Goal: Transaction & Acquisition: Purchase product/service

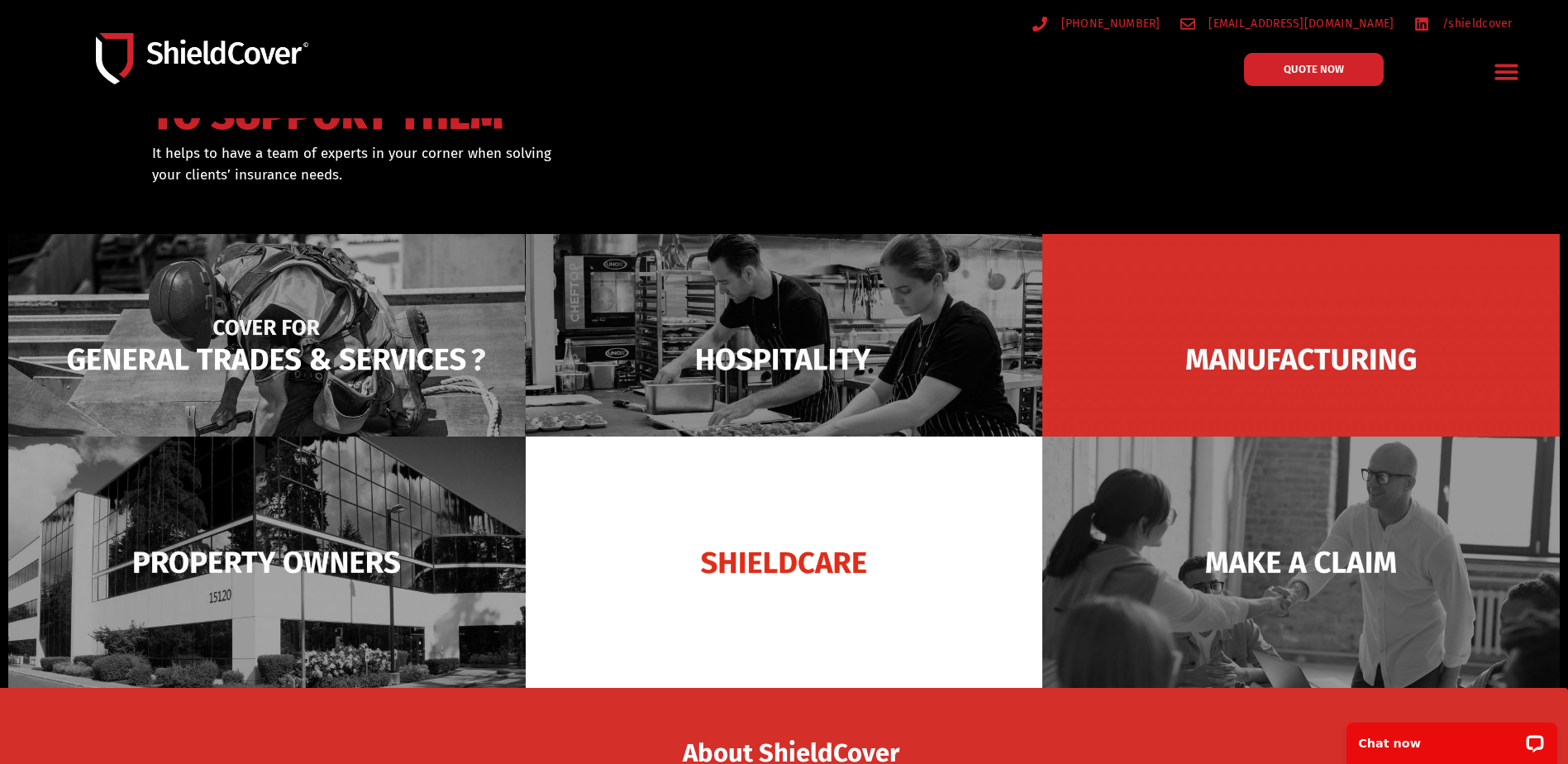
click at [254, 347] on img at bounding box center [267, 360] width 518 height 252
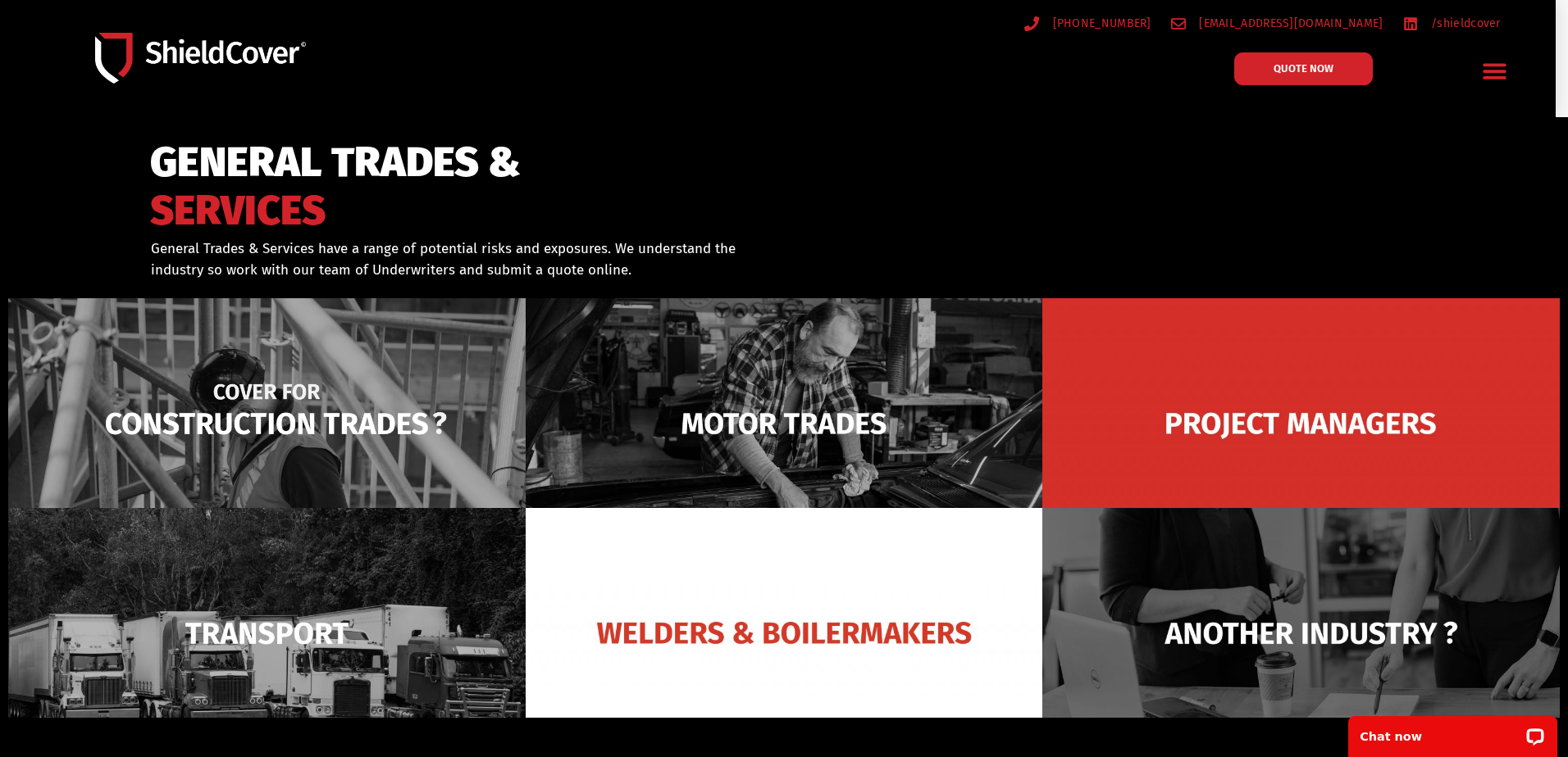
click at [291, 425] on img at bounding box center [267, 423] width 518 height 251
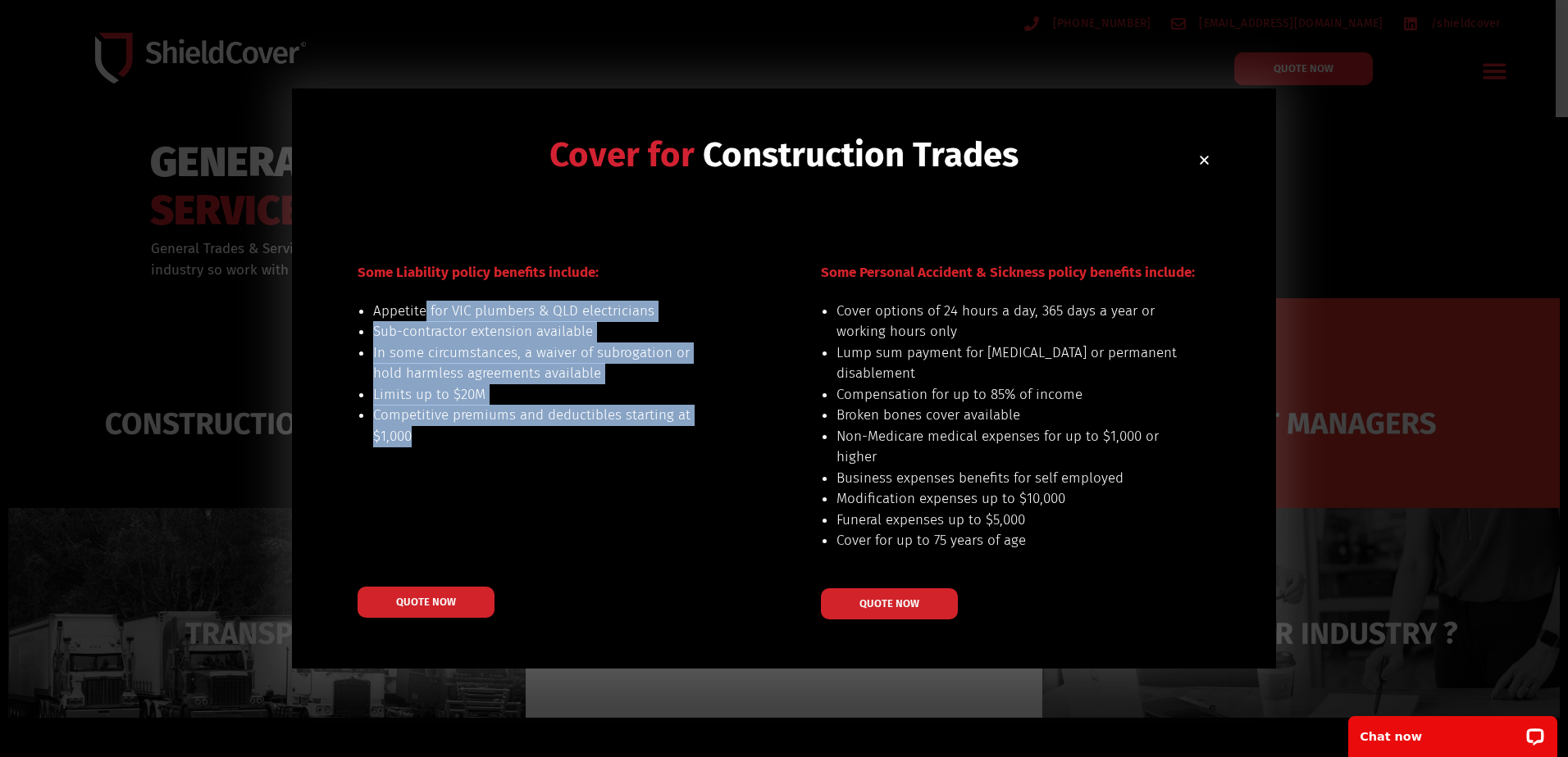
drag, startPoint x: 424, startPoint y: 314, endPoint x: 462, endPoint y: 433, distance: 124.9
click at [462, 433] on ul "Appetite for VIC plumbers & QLD electricians Sub-contractor extension available…" at bounding box center [544, 374] width 342 height 147
drag, startPoint x: 462, startPoint y: 433, endPoint x: 446, endPoint y: 448, distance: 21.9
click at [446, 448] on div "Appetite for VIC plumbers & QLD electricians Sub-contractor extension available…" at bounding box center [523, 384] width 384 height 167
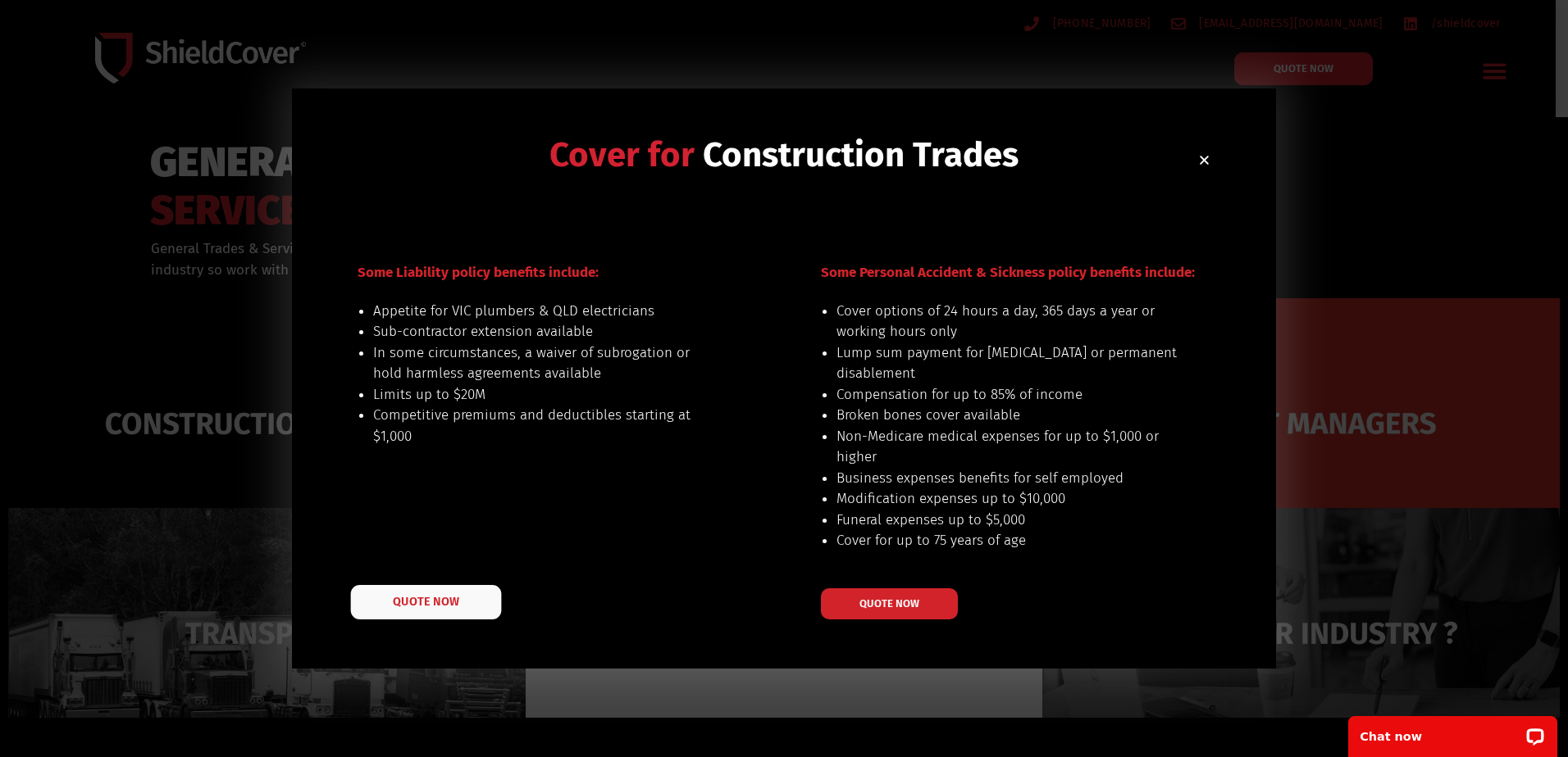
click at [448, 606] on span "QUOTE NOW" at bounding box center [425, 601] width 66 height 12
